Goal: Find specific page/section

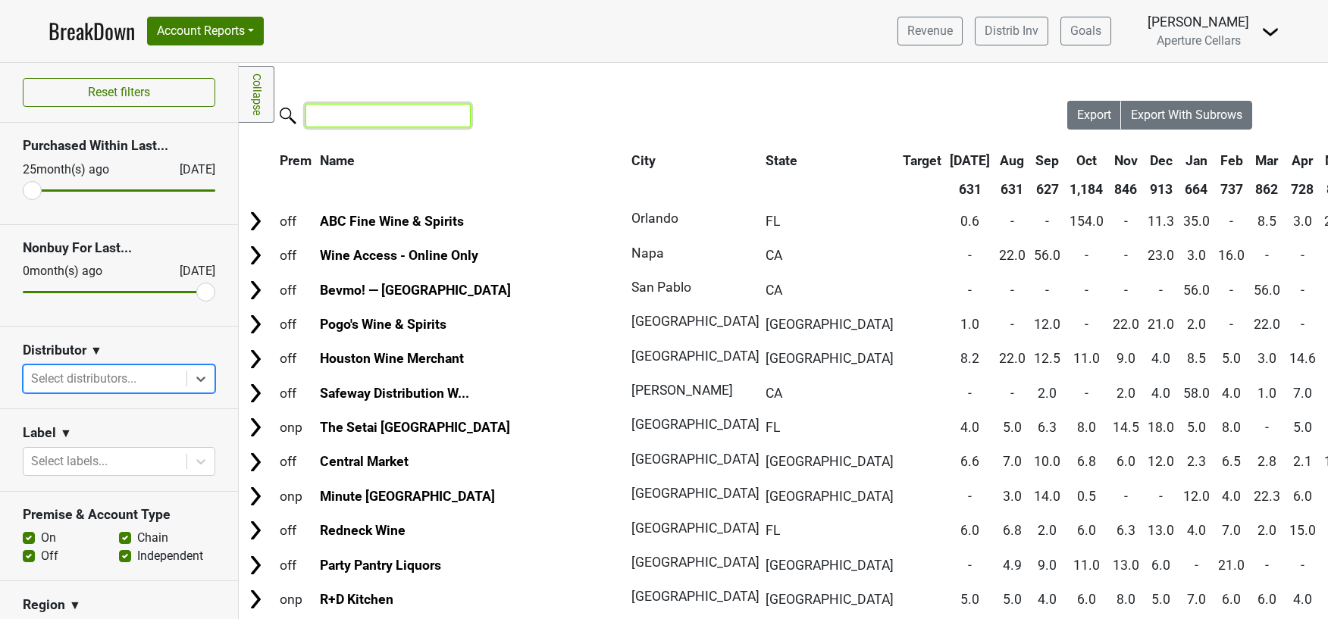
click at [360, 118] on input "search" at bounding box center [388, 116] width 165 height 24
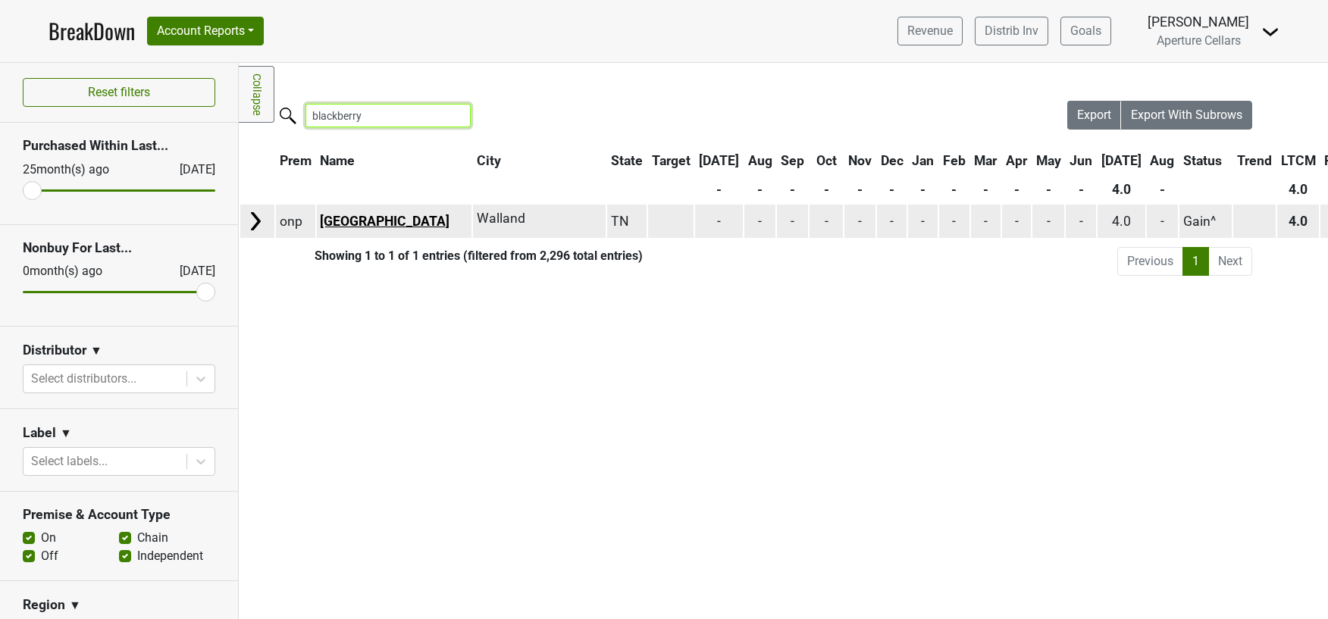
type input "blackberry"
click at [363, 224] on link "[GEOGRAPHIC_DATA]" at bounding box center [385, 221] width 130 height 15
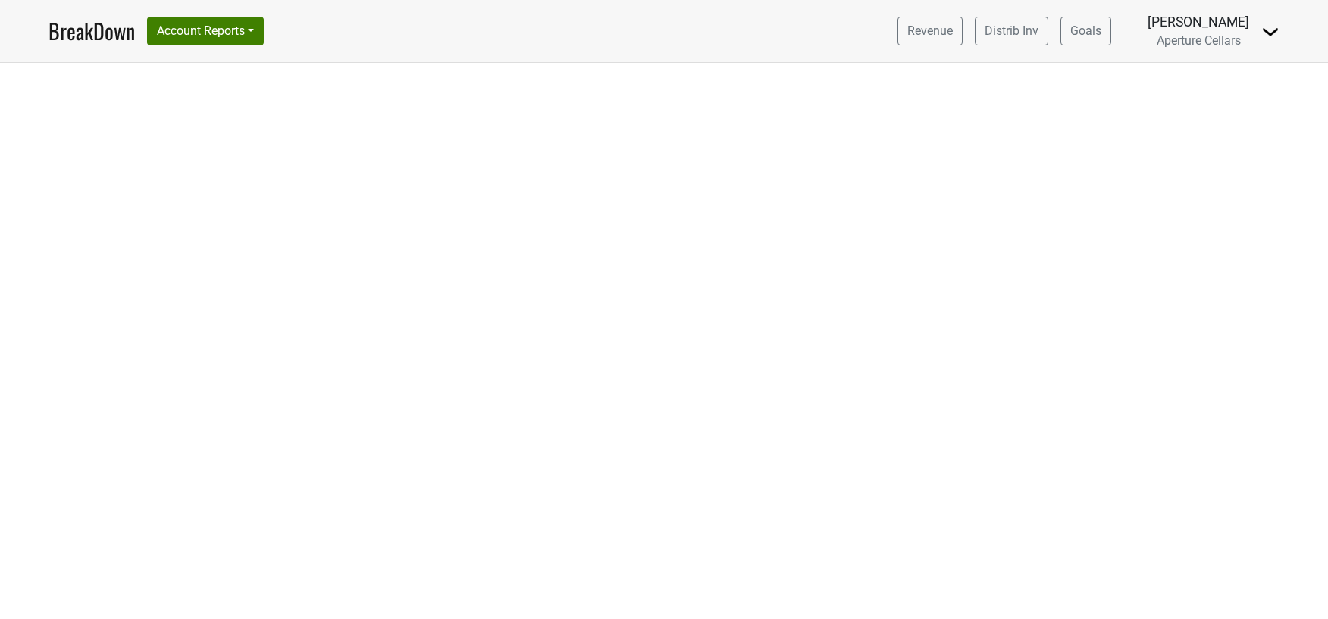
select select "CA"
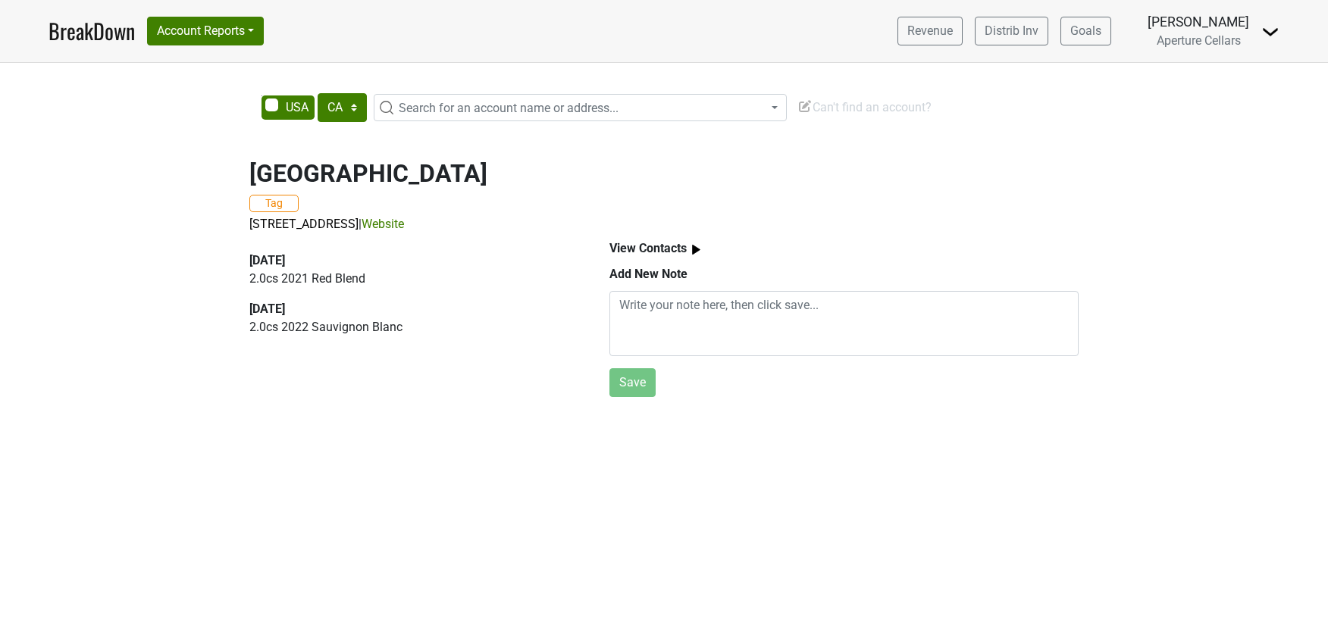
click at [334, 280] on p "2.0 cs 2021 Red Blend" at bounding box center [411, 279] width 325 height 18
drag, startPoint x: 409, startPoint y: 321, endPoint x: 238, endPoint y: 257, distance: 182.1
click at [238, 257] on div "[DATE] 2.0 cs 2021 Red Blend [DATE] 2.0 cs 2022 Sauvignon Blanc" at bounding box center [412, 318] width 360 height 169
click at [428, 265] on div "2025-07-23" at bounding box center [411, 261] width 325 height 18
